Goal: Information Seeking & Learning: Learn about a topic

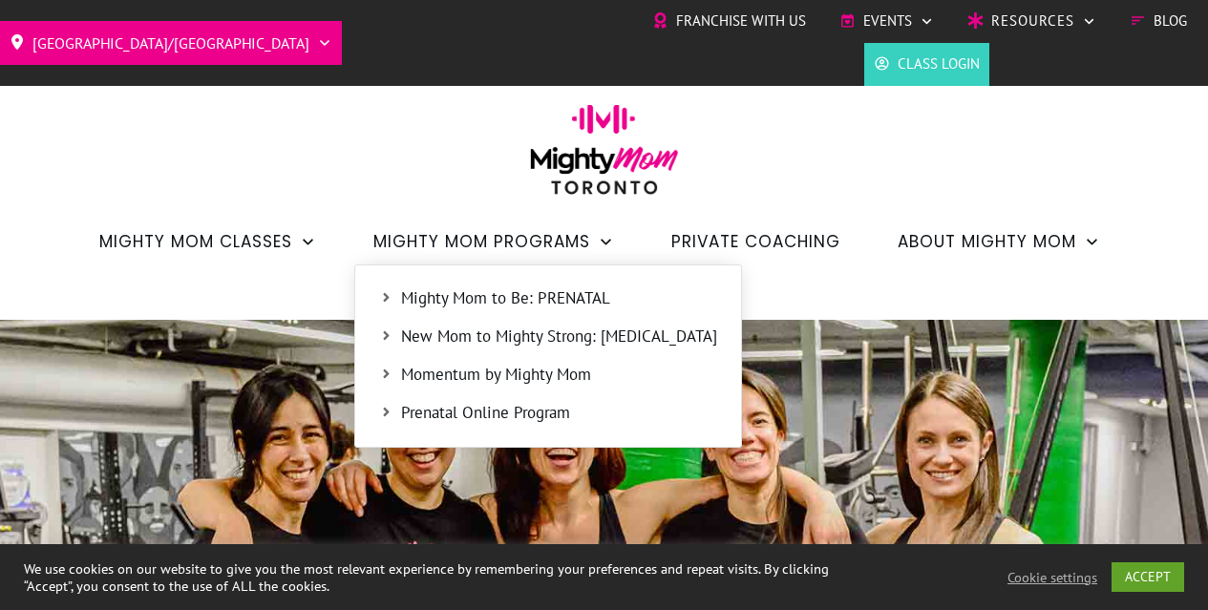
click at [573, 301] on span "Mighty Mom to Be: PRENATAL" at bounding box center [559, 298] width 316 height 25
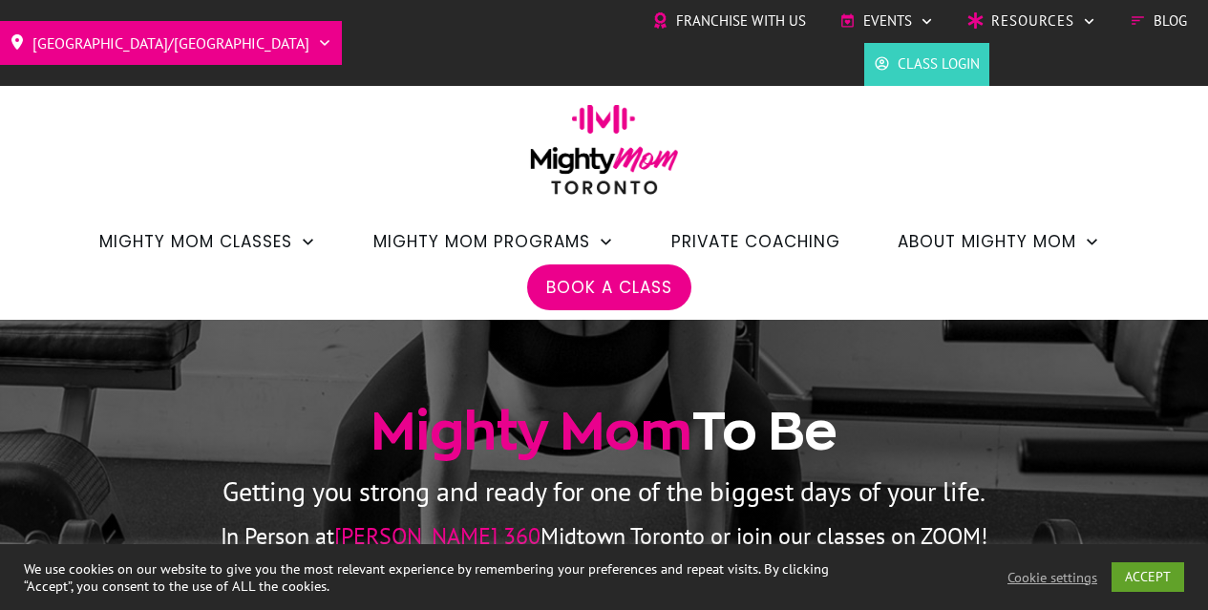
click at [777, 244] on span "Private Coaching" at bounding box center [755, 241] width 169 height 32
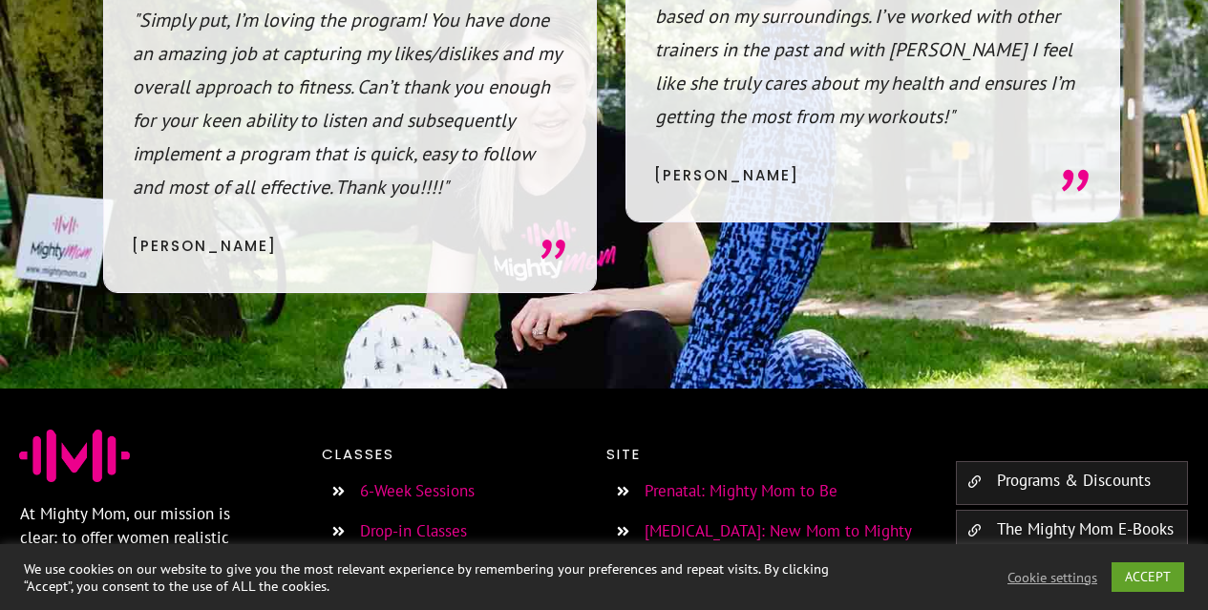
scroll to position [14904, 0]
